Goal: Ask a question

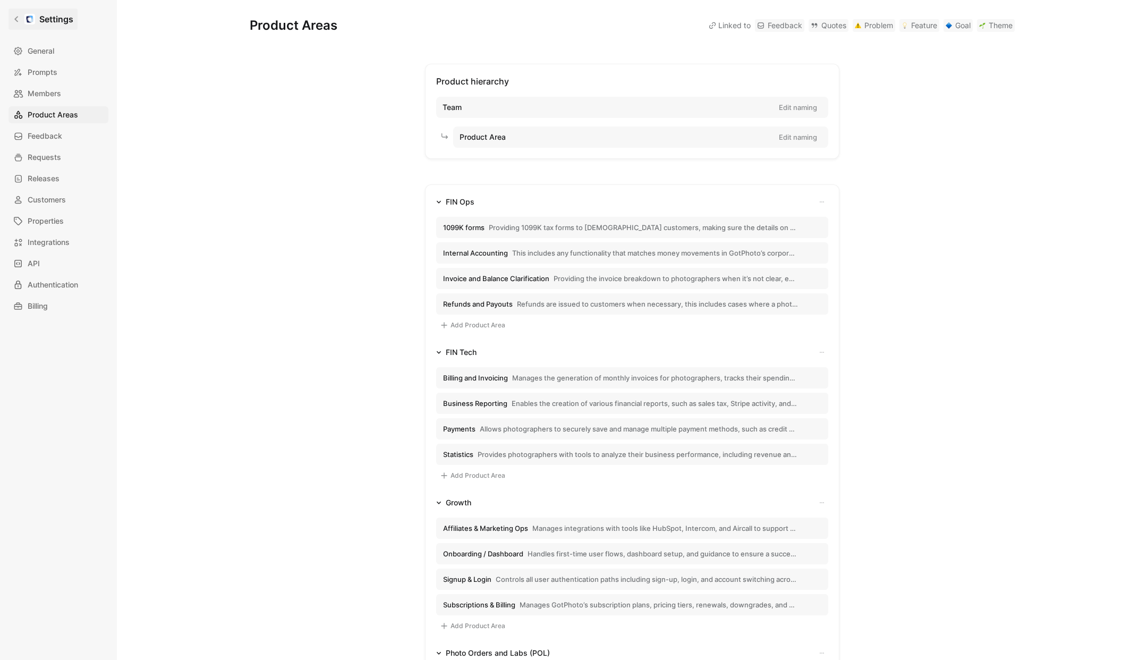
click at [18, 18] on icon at bounding box center [16, 18] width 7 height 7
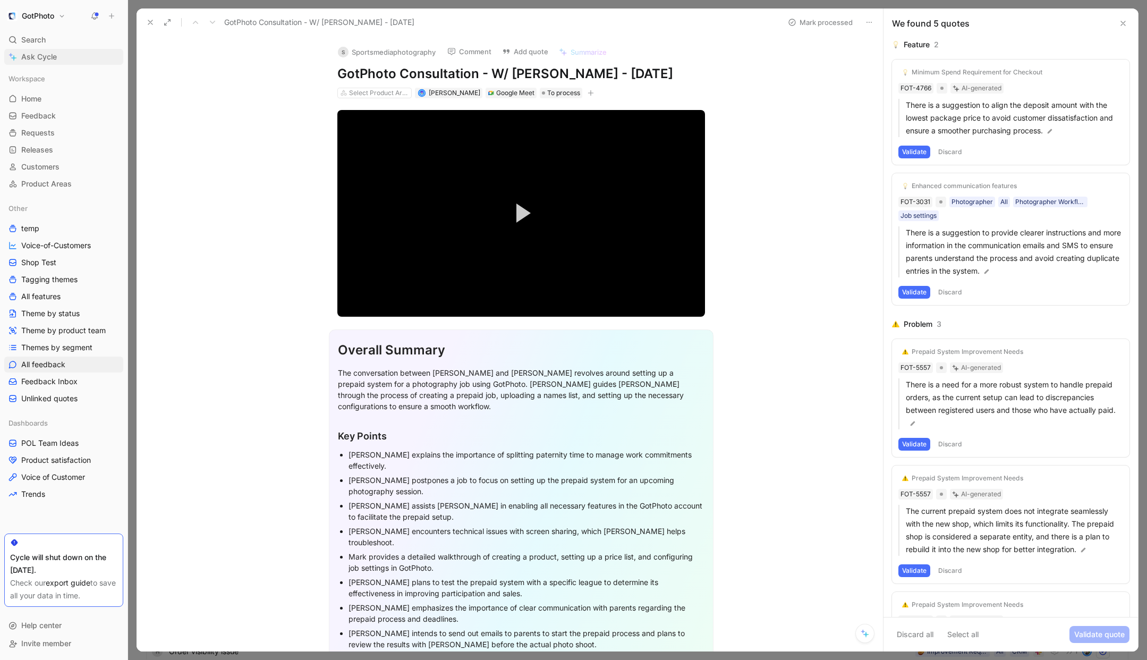
click at [39, 60] on span "Ask Cycle" at bounding box center [39, 56] width 36 height 13
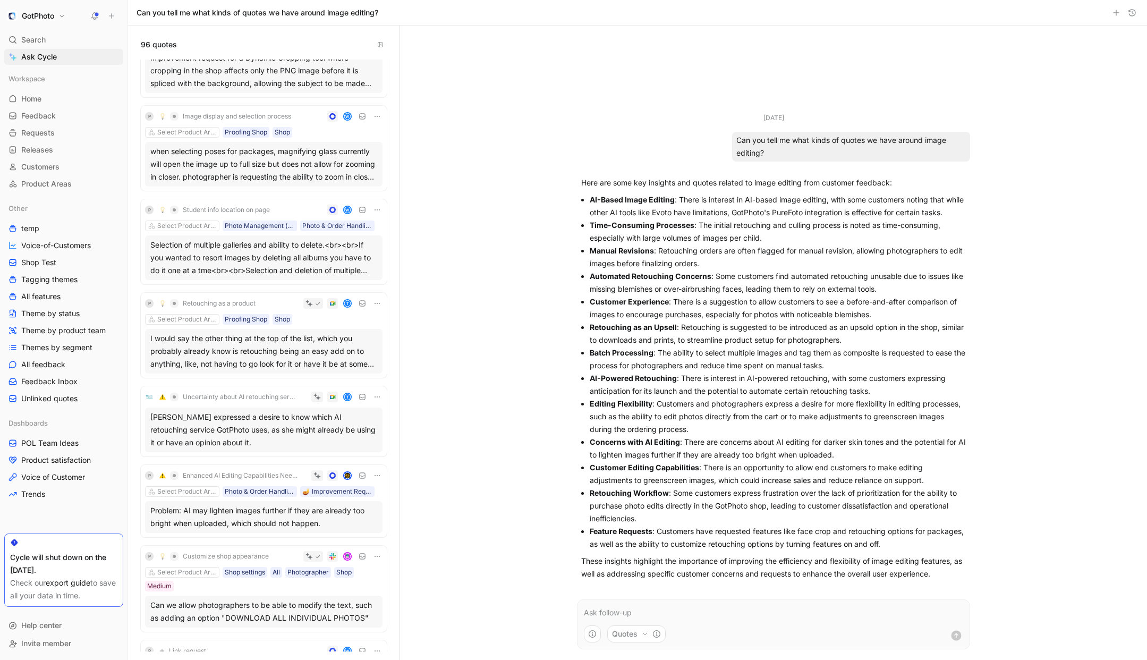
scroll to position [2724, 0]
click at [206, 435] on div "[PERSON_NAME] expressed a desire to know which AI retouching service GotPhoto u…" at bounding box center [263, 432] width 227 height 38
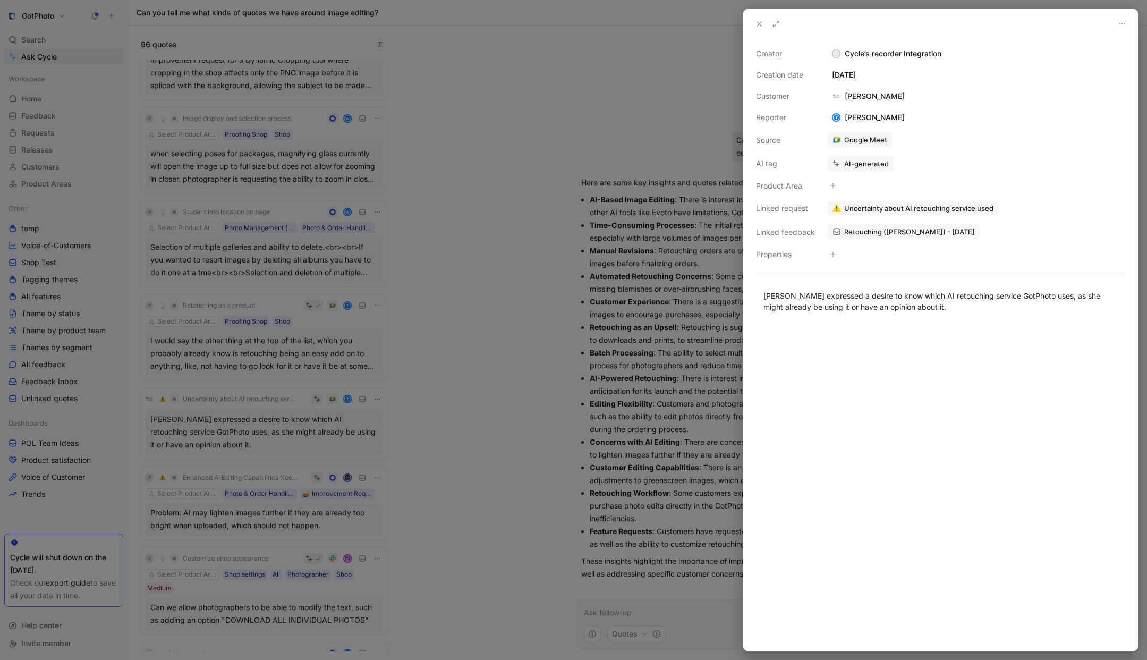
click at [460, 460] on div at bounding box center [573, 330] width 1147 height 660
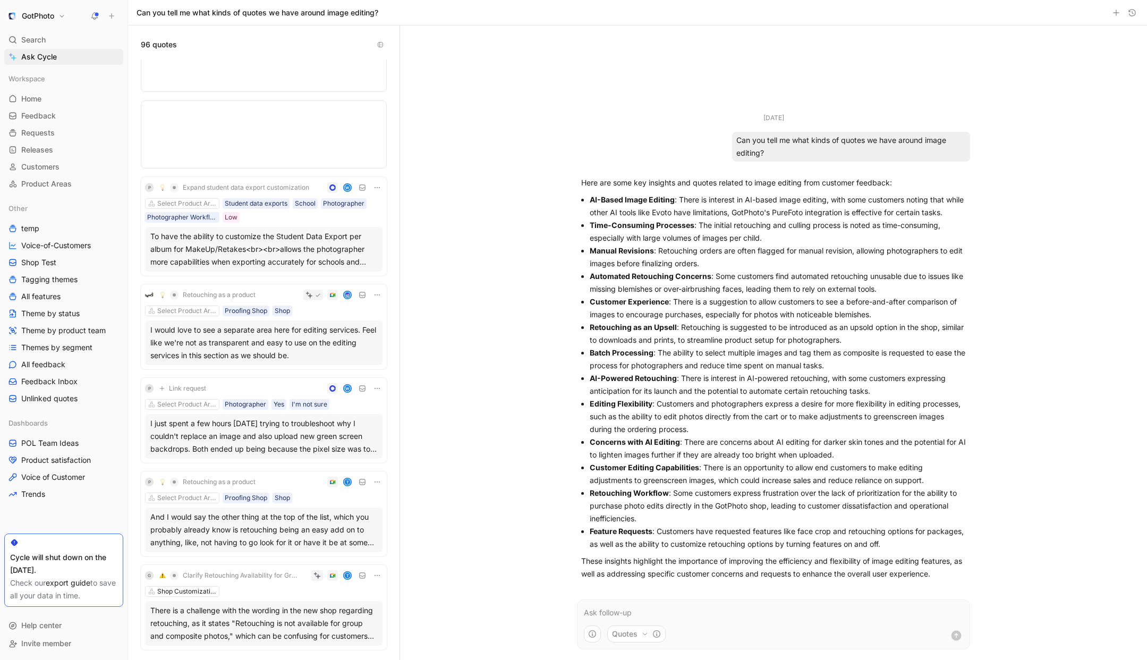
scroll to position [6792, 0]
